Goal: Task Accomplishment & Management: Use online tool/utility

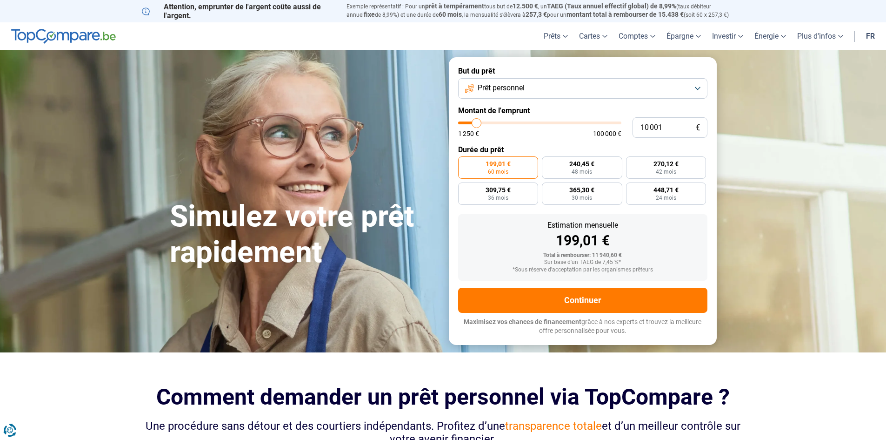
click at [544, 91] on button "Prêt personnel" at bounding box center [582, 88] width 249 height 20
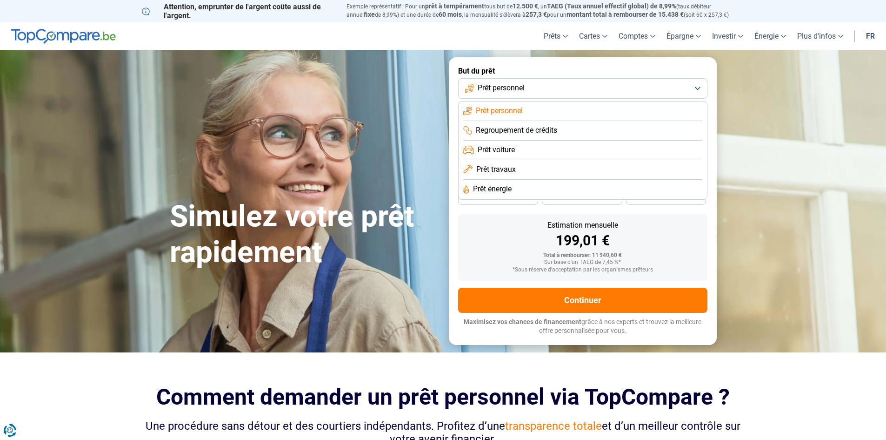
click at [513, 149] on span "Prêt voiture" at bounding box center [496, 150] width 37 height 10
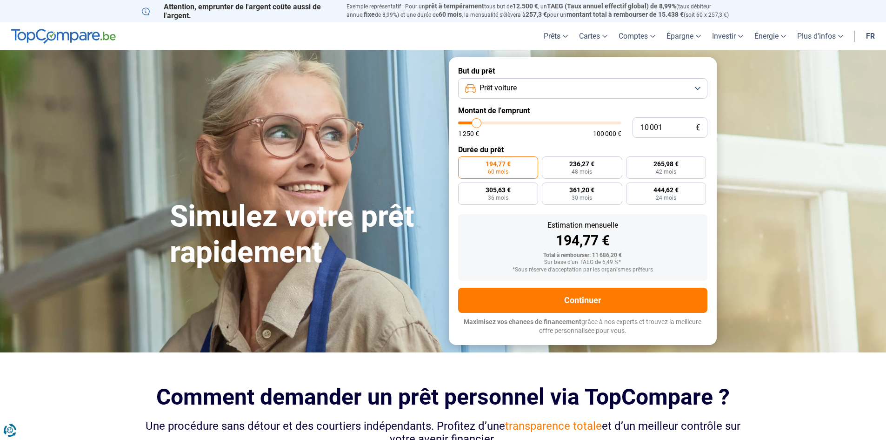
type input "11 250"
type input "11250"
type input "11 750"
type input "11750"
type input "15 000"
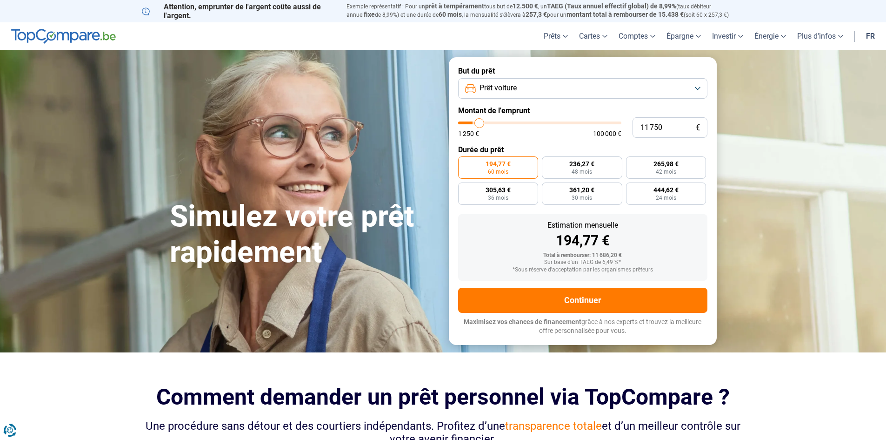
type input "15000"
type input "17 750"
type input "17750"
type input "19 000"
type input "19000"
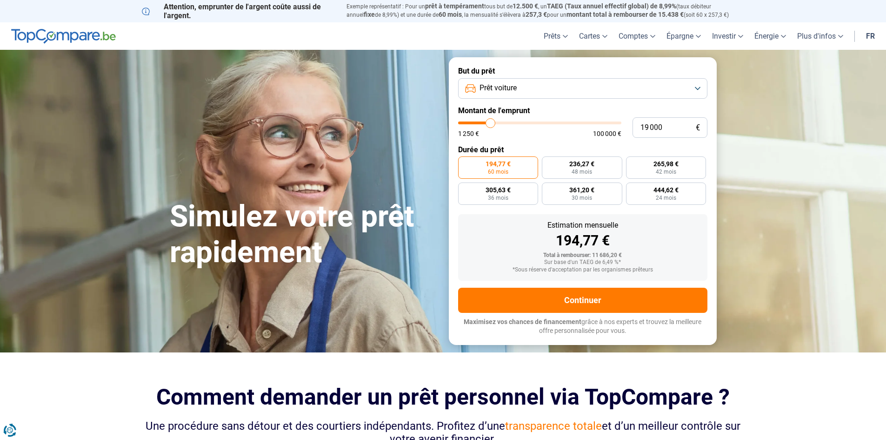
type input "19 750"
type input "19750"
type input "20 250"
type input "20250"
type input "20 500"
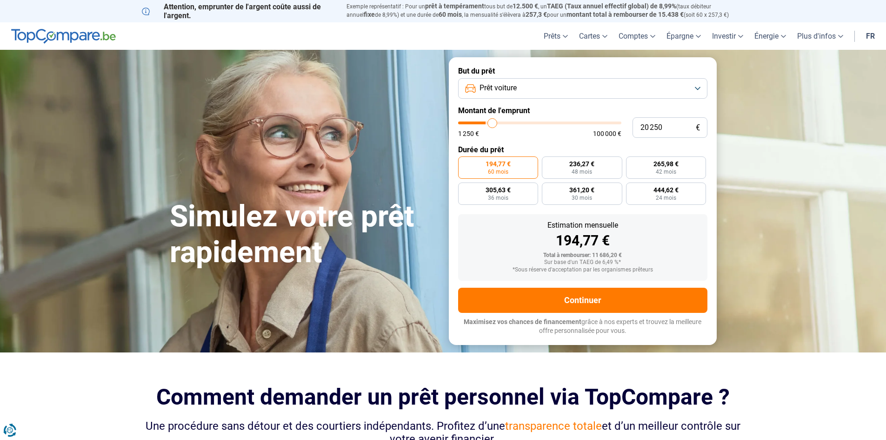
type input "20500"
type input "20 750"
type input "20750"
type input "21 750"
type input "21750"
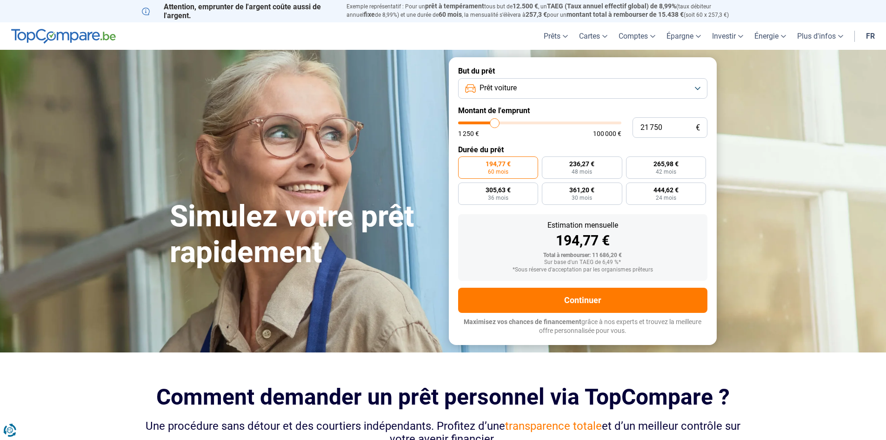
type input "22 000"
type input "22000"
type input "22 750"
type input "22750"
type input "23 000"
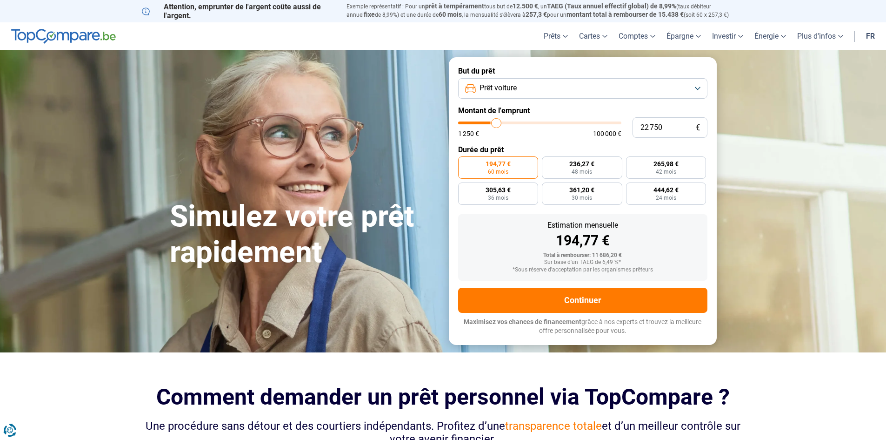
type input "23000"
type input "23 500"
type input "23500"
type input "23 750"
type input "23750"
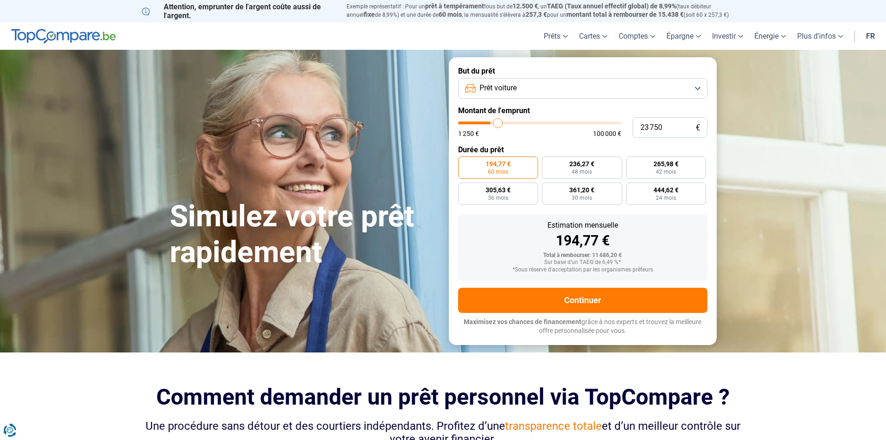
type input "24 250"
type input "24250"
type input "25 250"
type input "25250"
type input "26 000"
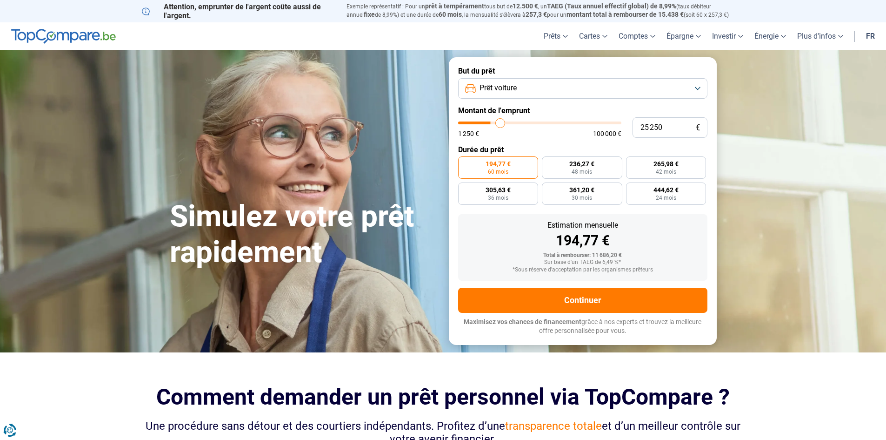
type input "26000"
type input "26 750"
type input "26750"
type input "27 250"
type input "27250"
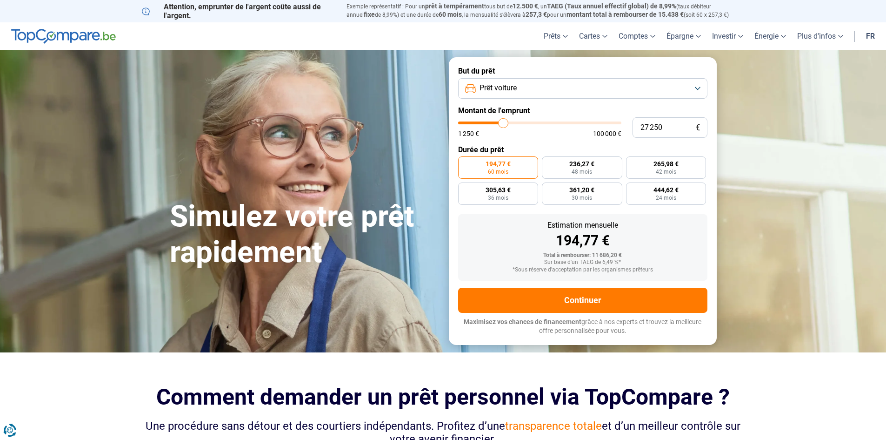
type input "30 500"
type input "30500"
type input "31 000"
type input "31000"
type input "31 250"
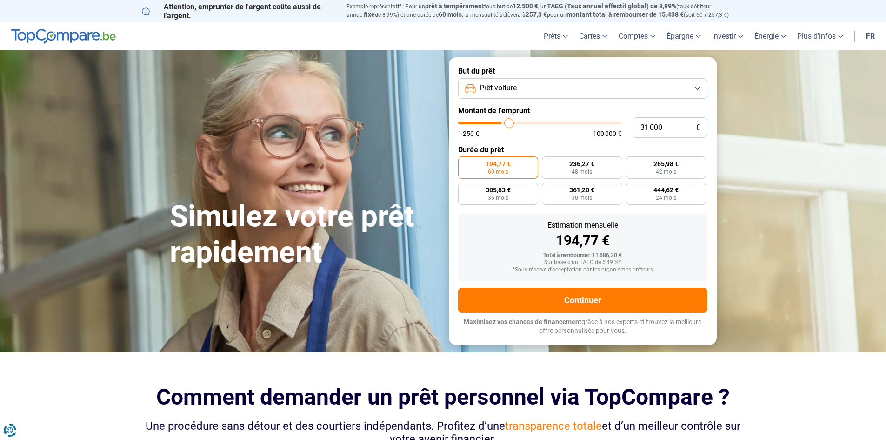
type input "31250"
type input "29 500"
type input "29500"
type input "27 750"
type input "27750"
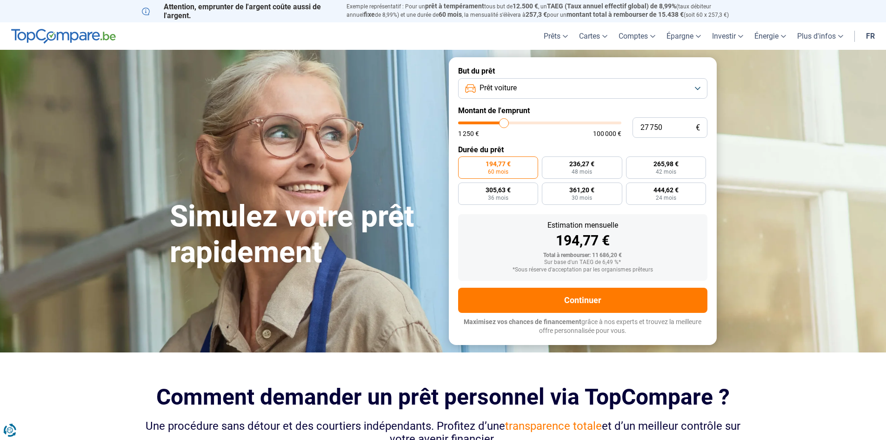
type input "27 500"
type input "27500"
type input "28 000"
type input "28000"
type input "28 250"
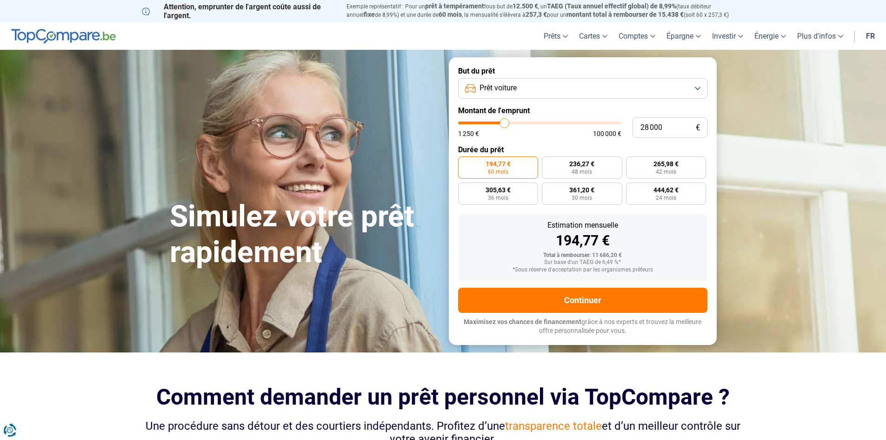
type input "28250"
type input "28 000"
type input "28000"
type input "27 750"
type input "27750"
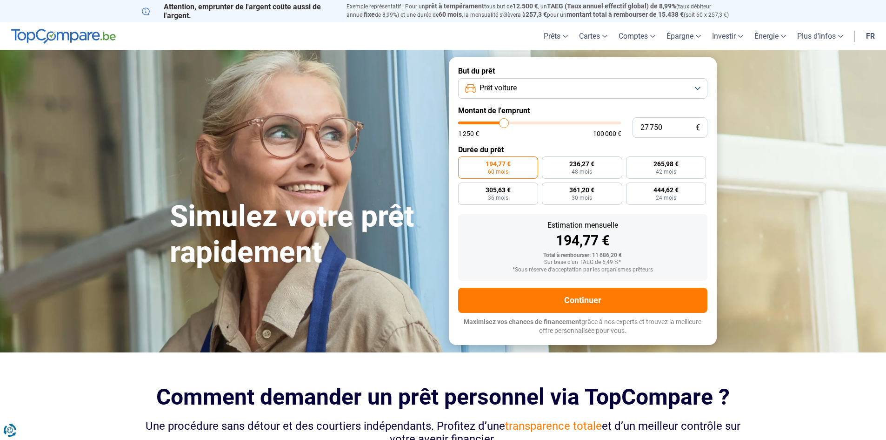
type input "27 500"
type input "27500"
type input "27 750"
type input "27750"
type input "28 000"
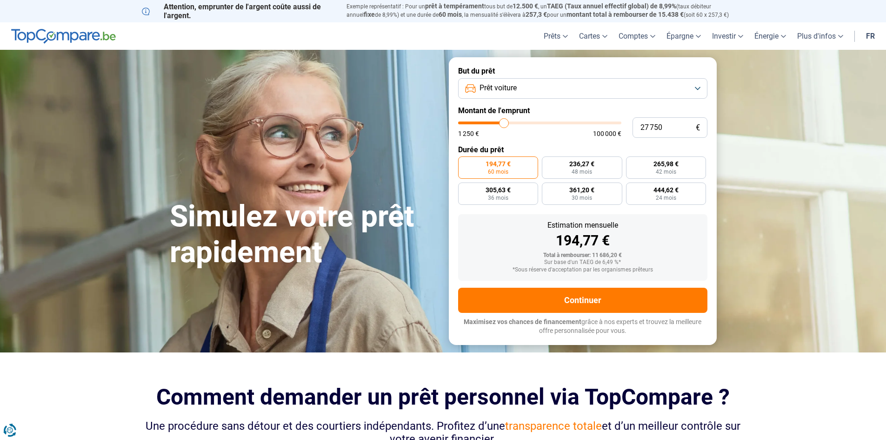
type input "28000"
type input "28 250"
type input "28250"
type input "29 000"
type input "29000"
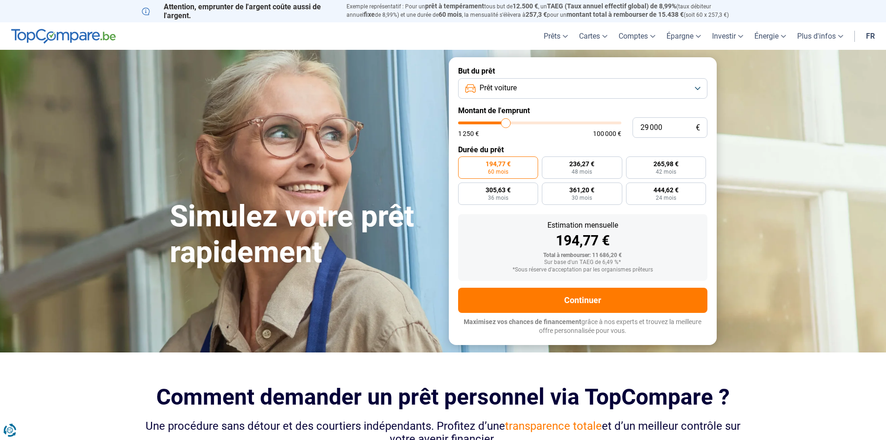
type input "29 750"
type input "29750"
type input "30 500"
type input "30500"
type input "30 750"
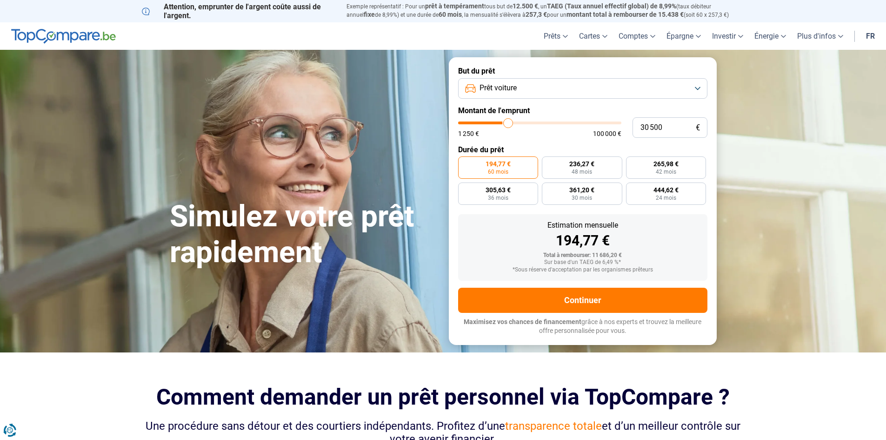
type input "30750"
type input "31 000"
type input "31000"
type input "31 250"
type input "31250"
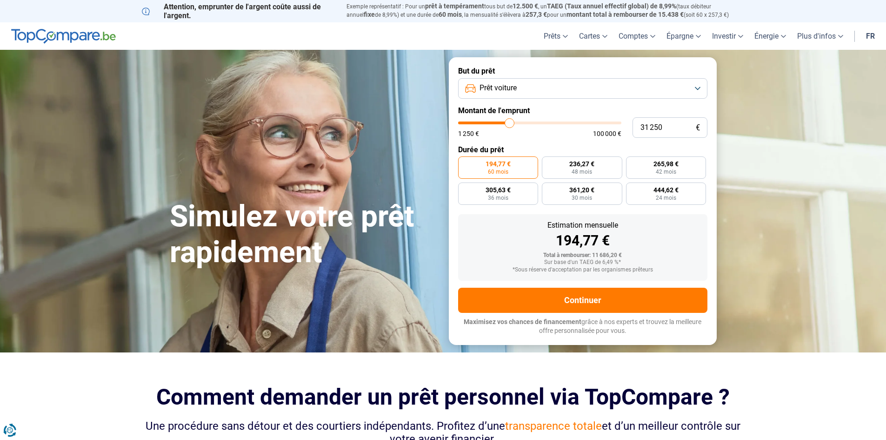
type input "31 750"
type input "31750"
type input "32 000"
type input "32000"
type input "32 500"
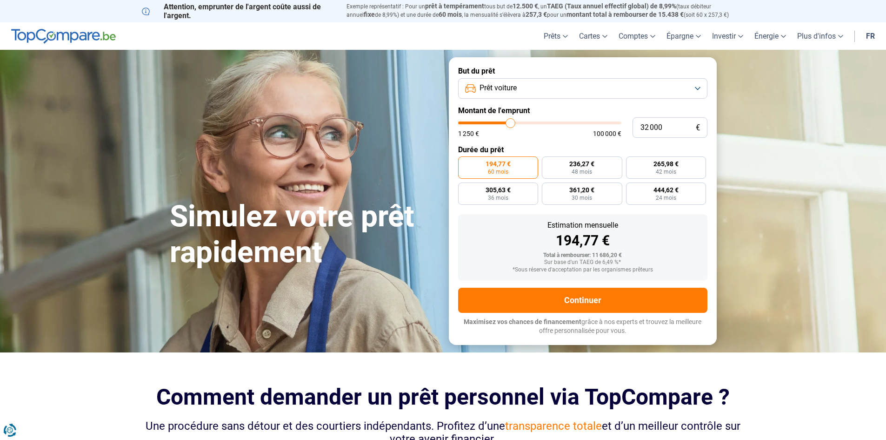
type input "32500"
type input "32 750"
type input "32750"
type input "33 250"
drag, startPoint x: 479, startPoint y: 121, endPoint x: 513, endPoint y: 121, distance: 34.0
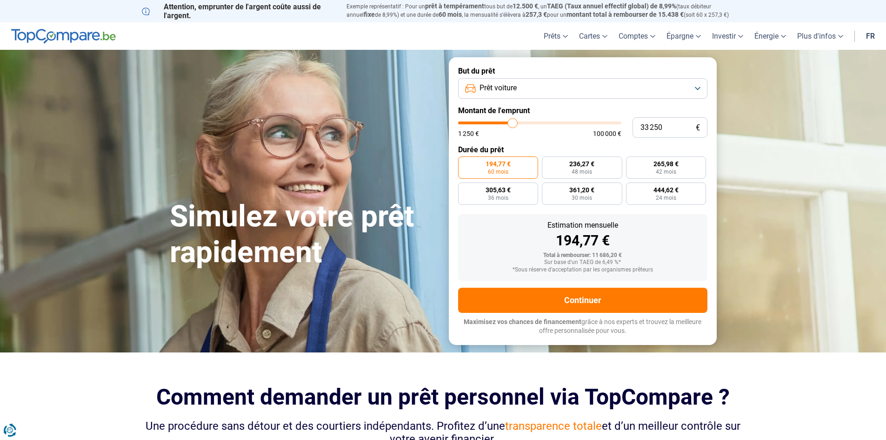
type input "33250"
click at [513, 121] on input "range" at bounding box center [539, 122] width 163 height 3
radio input "false"
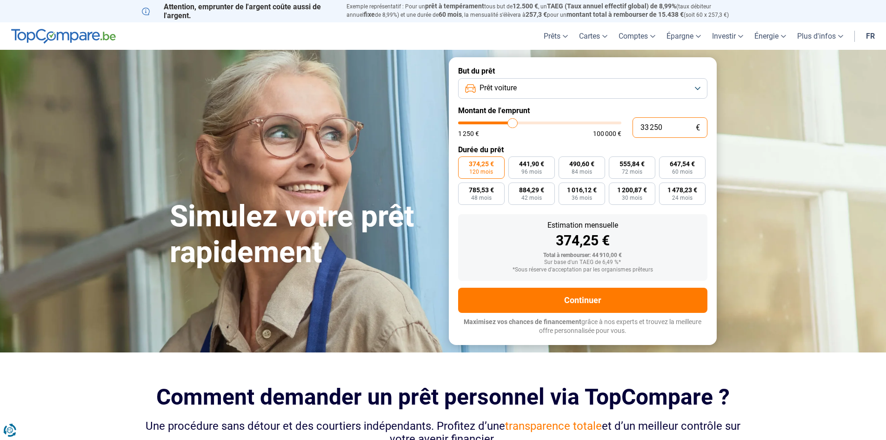
click at [669, 122] on input "33 250" at bounding box center [670, 127] width 75 height 20
type input "3 325"
type input "3250"
type input "332"
type input "1250"
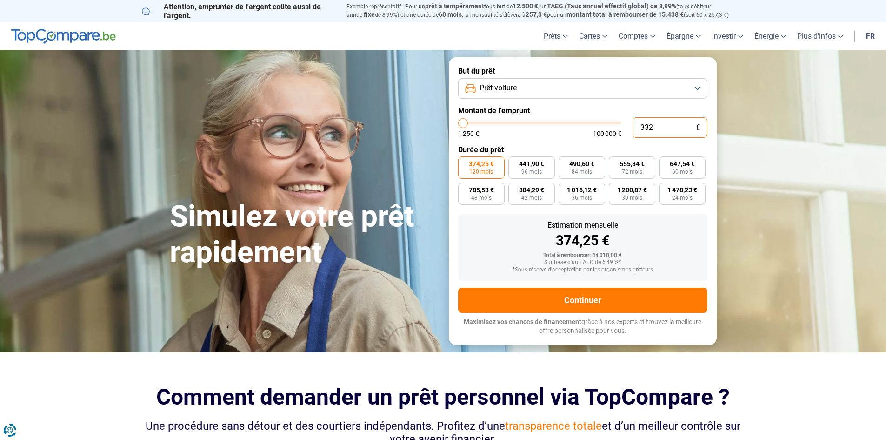
type input "33"
type input "1250"
type input "3"
type input "1250"
type input "32"
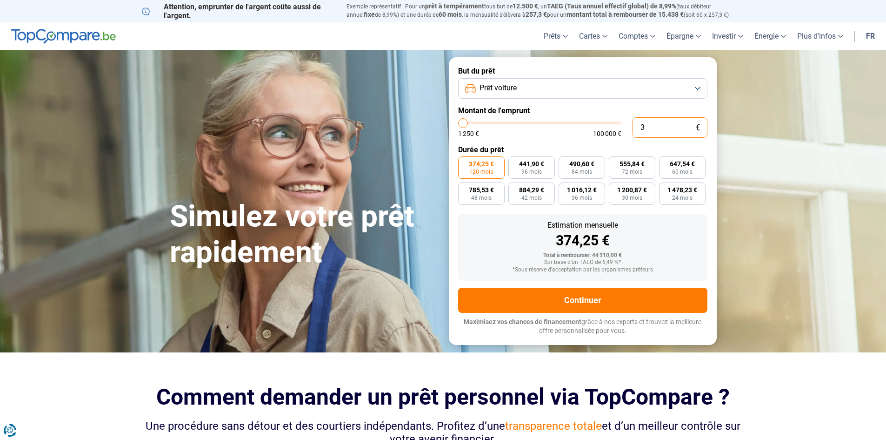
type input "1250"
type input "325"
type input "1250"
type input "3 250"
type input "3250"
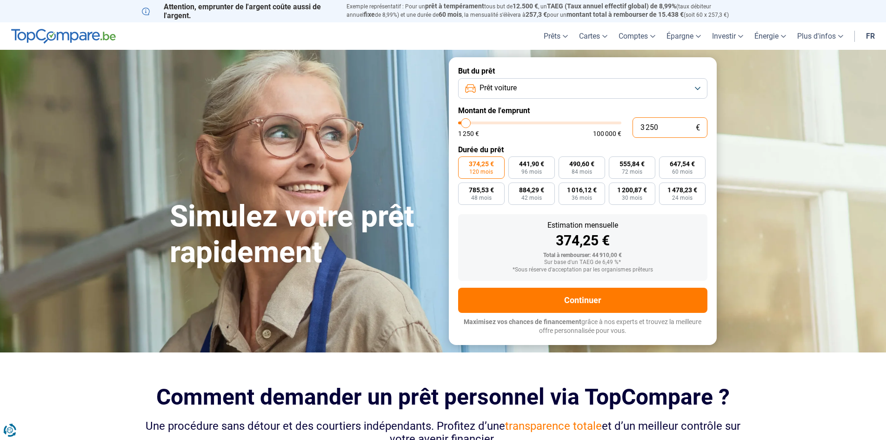
type input "32 500"
type input "32500"
type input "32 500"
click at [488, 193] on span "767,81 €" at bounding box center [481, 190] width 25 height 7
click at [464, 188] on input "767,81 € 48 mois" at bounding box center [461, 185] width 6 height 6
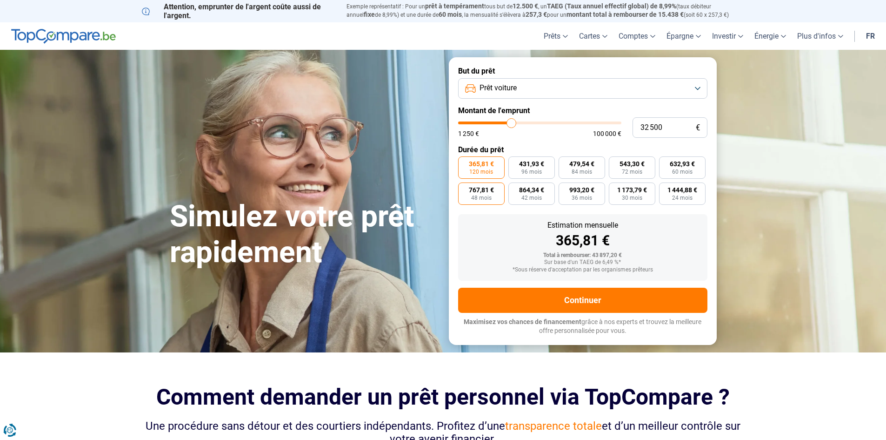
radio input "true"
